Goal: Task Accomplishment & Management: Complete application form

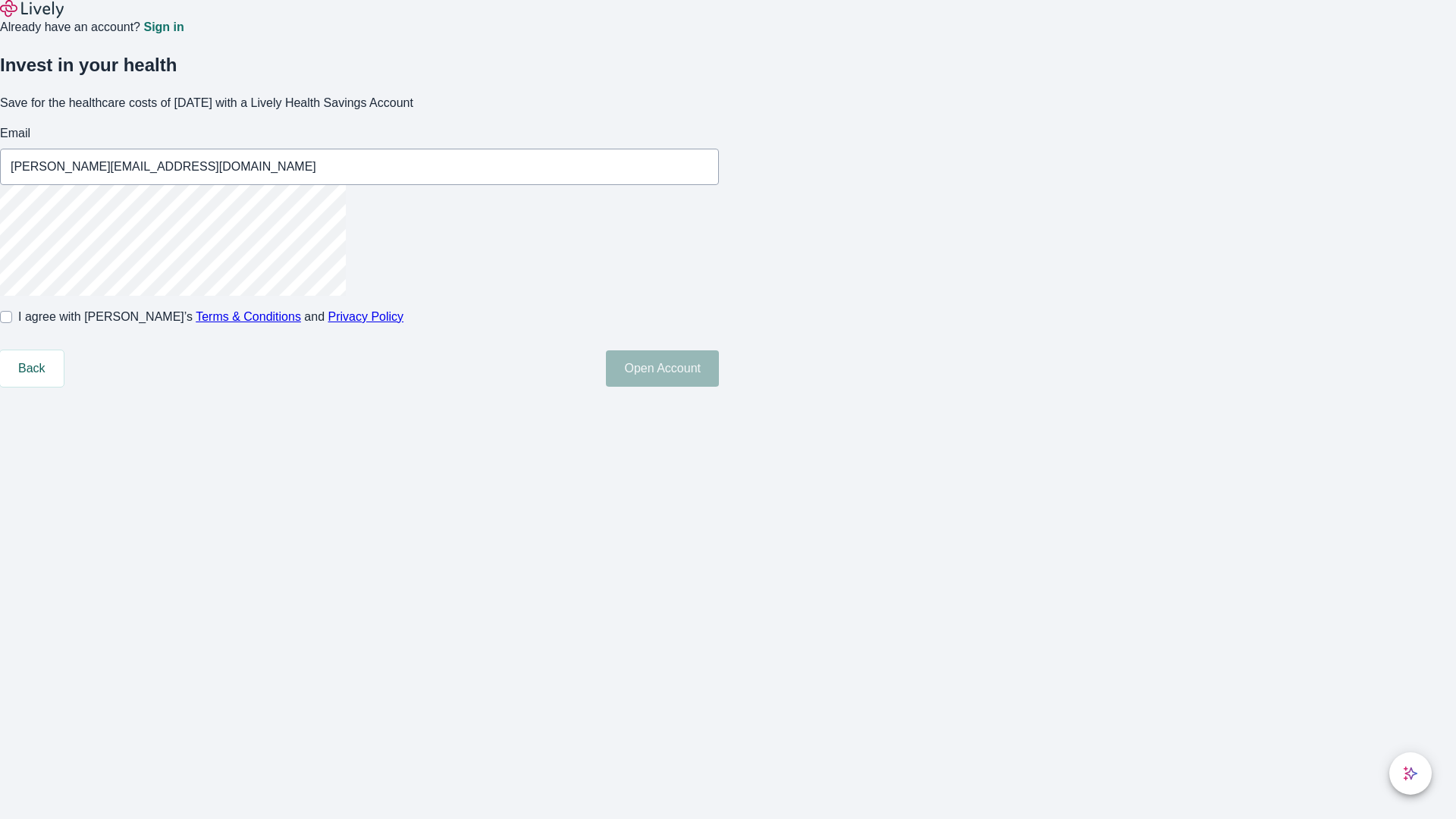
click at [12, 323] on input "I agree with Lively’s Terms & Conditions and Privacy Policy" at bounding box center [6, 317] width 12 height 12
checkbox input "true"
click at [719, 387] on button "Open Account" at bounding box center [662, 368] width 113 height 36
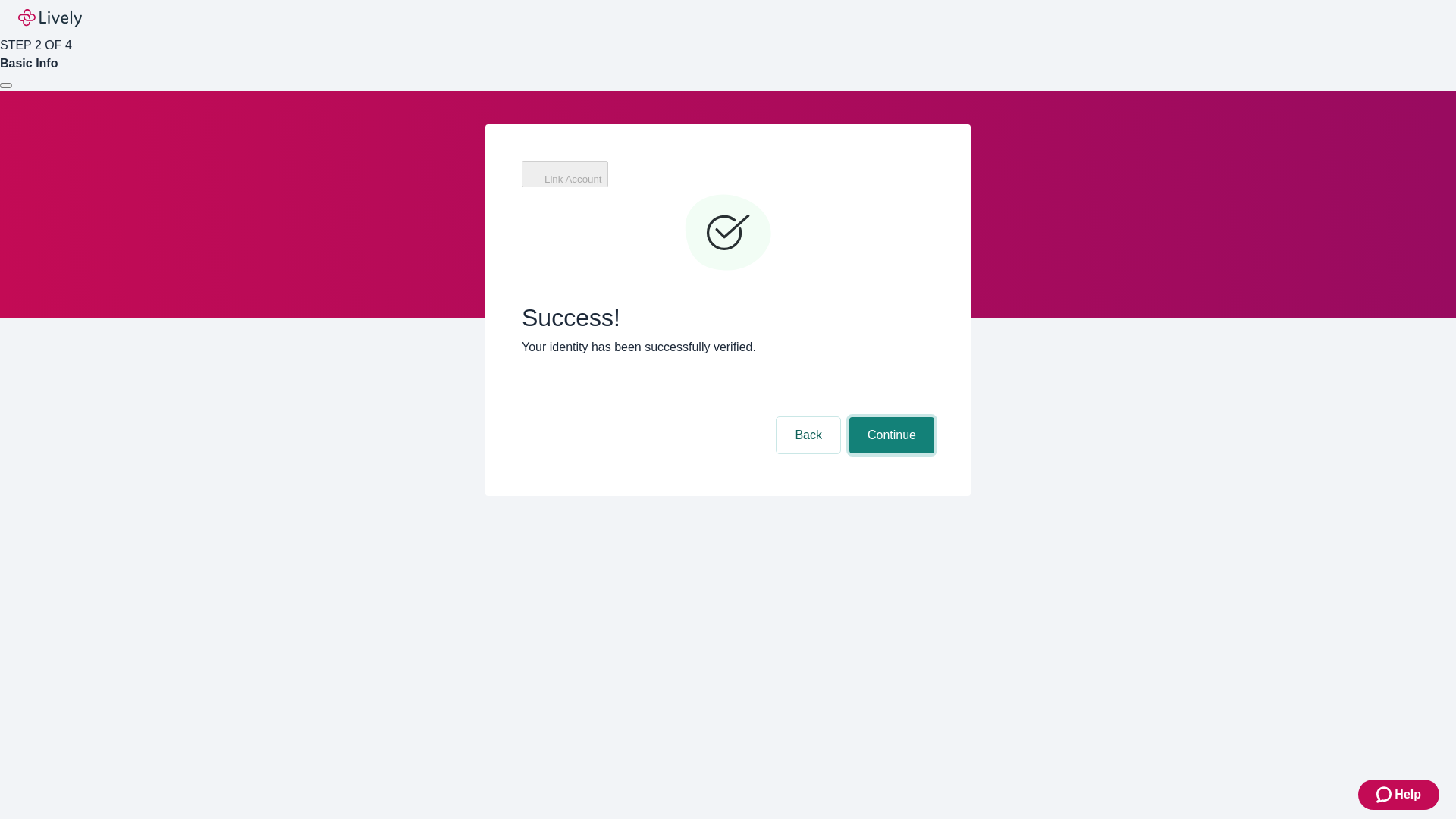
click at [889, 417] on button "Continue" at bounding box center [892, 435] width 85 height 36
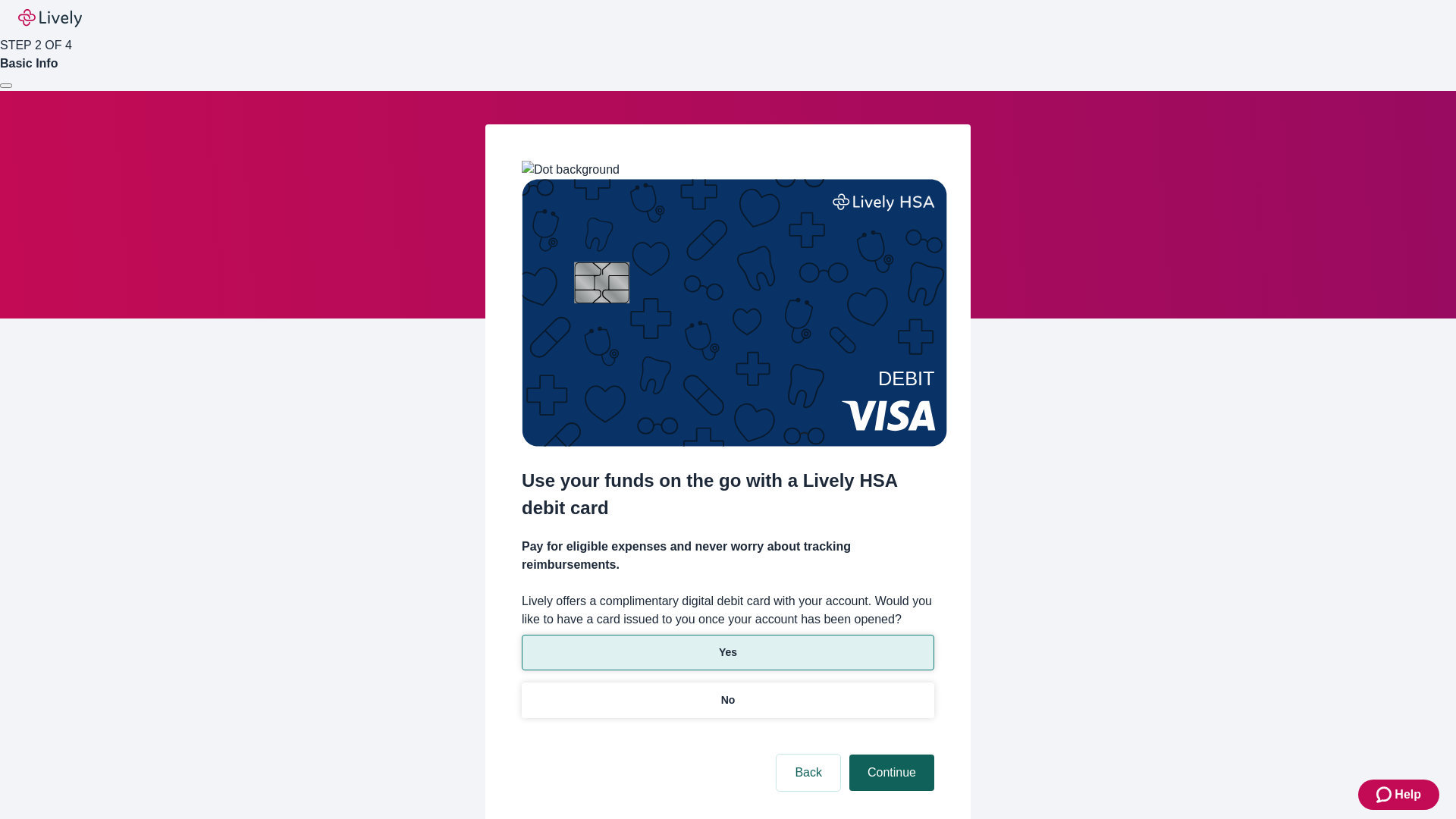
click at [728, 692] on p "No" at bounding box center [728, 700] width 15 height 16
click at [889, 754] on button "Continue" at bounding box center [892, 772] width 85 height 36
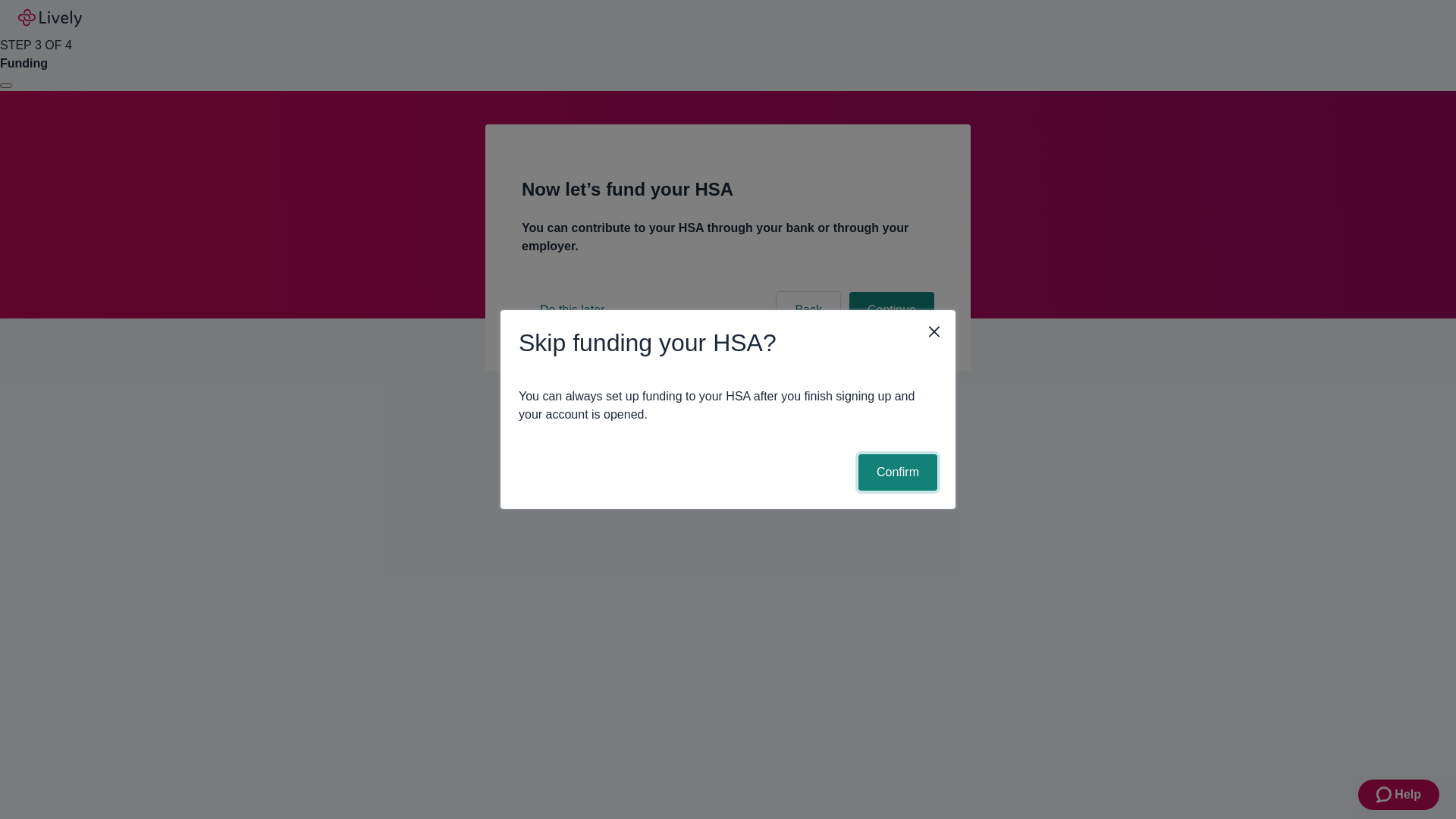
click at [896, 472] on button "Confirm" at bounding box center [898, 472] width 79 height 36
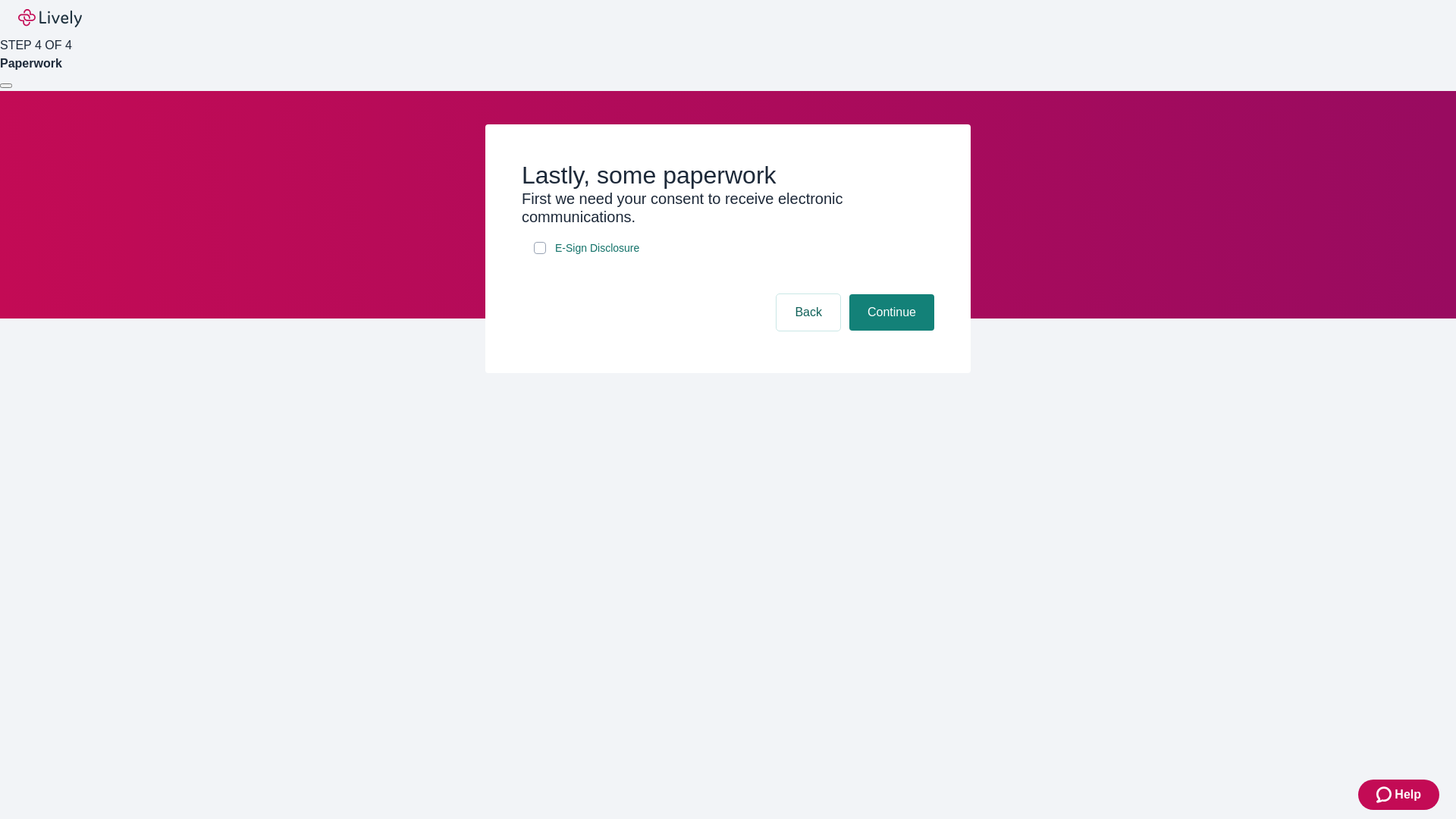
click at [540, 254] on input "E-Sign Disclosure" at bounding box center [540, 248] width 12 height 12
checkbox input "true"
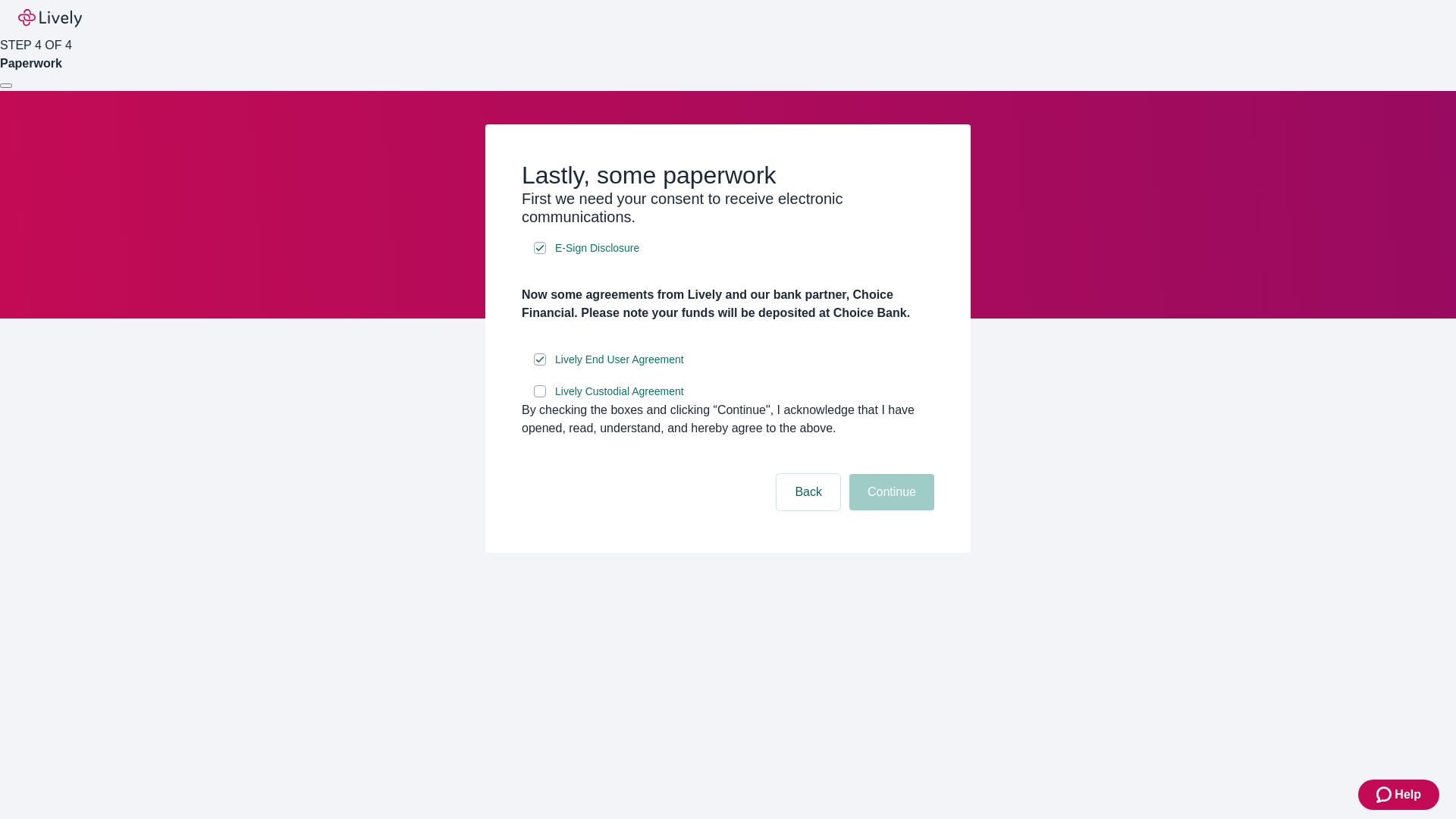
click at [540, 398] on input "Lively Custodial Agreement" at bounding box center [540, 391] width 12 height 12
checkbox input "true"
click at [889, 510] on button "Continue" at bounding box center [892, 492] width 85 height 36
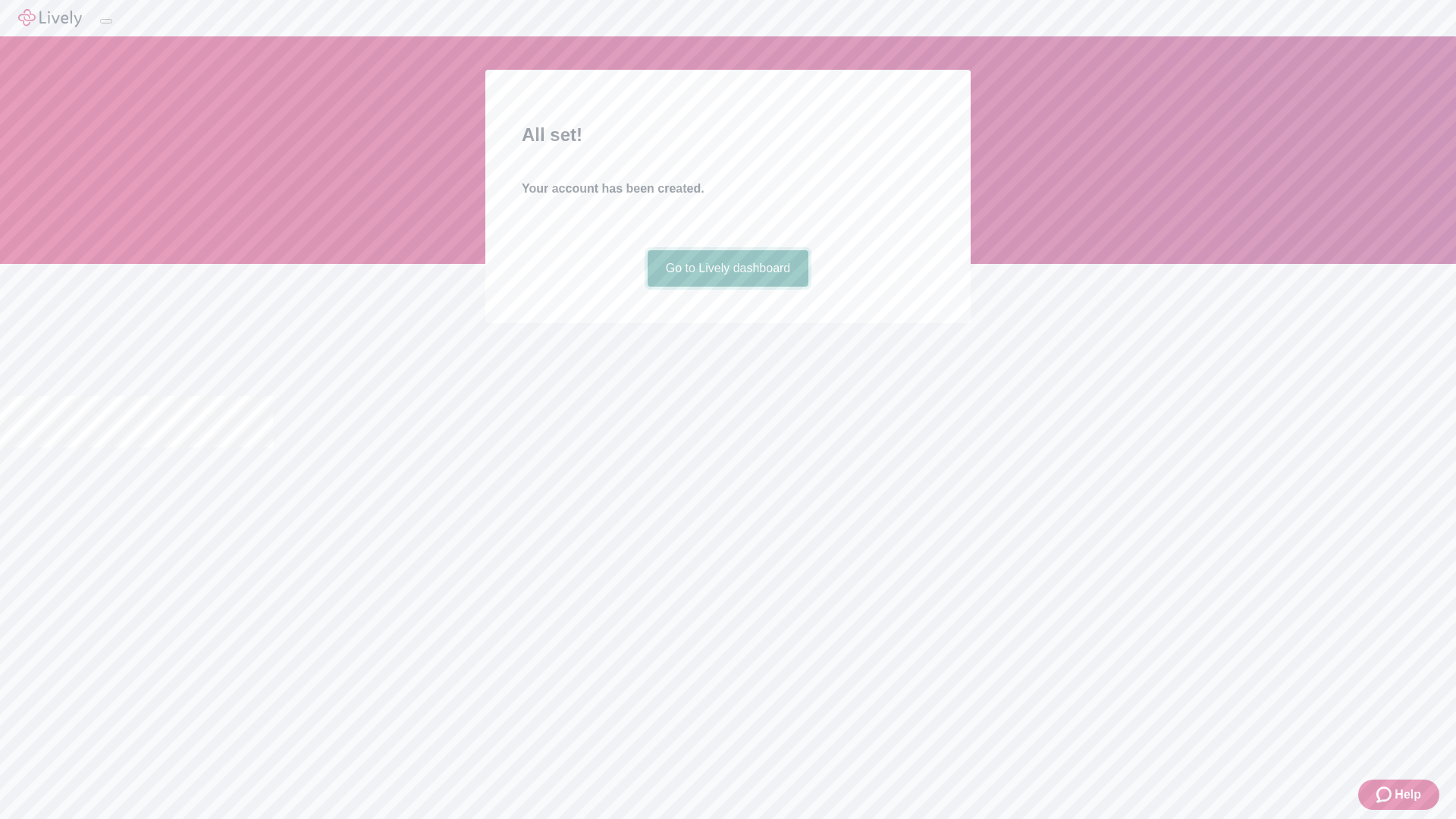
click at [728, 287] on link "Go to Lively dashboard" at bounding box center [728, 268] width 162 height 36
